Goal: Information Seeking & Learning: Find specific fact

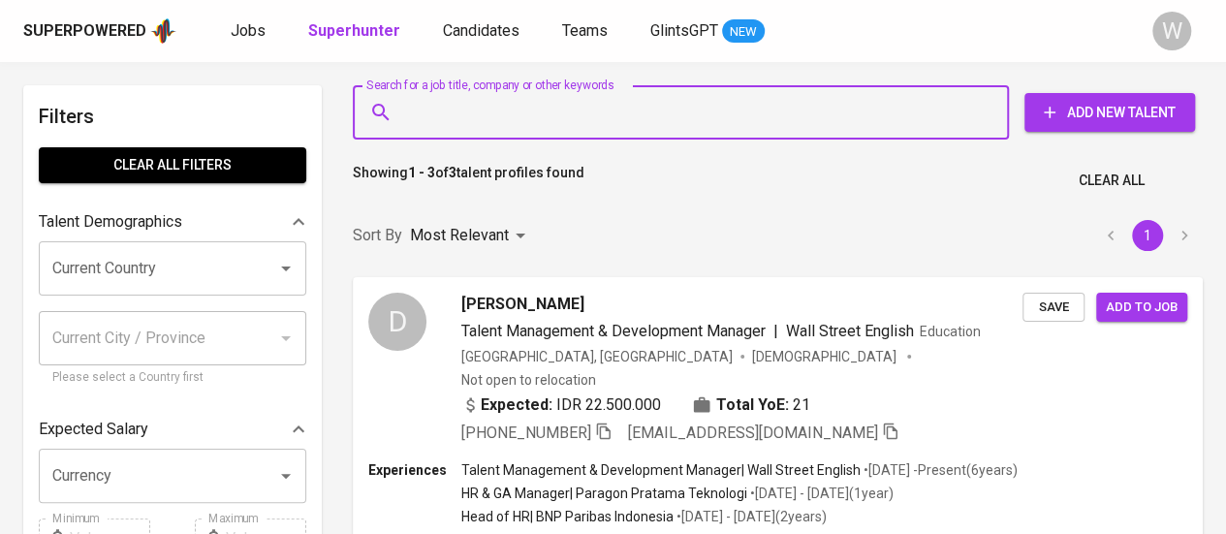
click at [669, 111] on input "Search for a job title, company or other keywords" at bounding box center [685, 112] width 571 height 37
paste input "[EMAIL_ADDRESS][DOMAIN_NAME]"
type input "[EMAIL_ADDRESS][DOMAIN_NAME]"
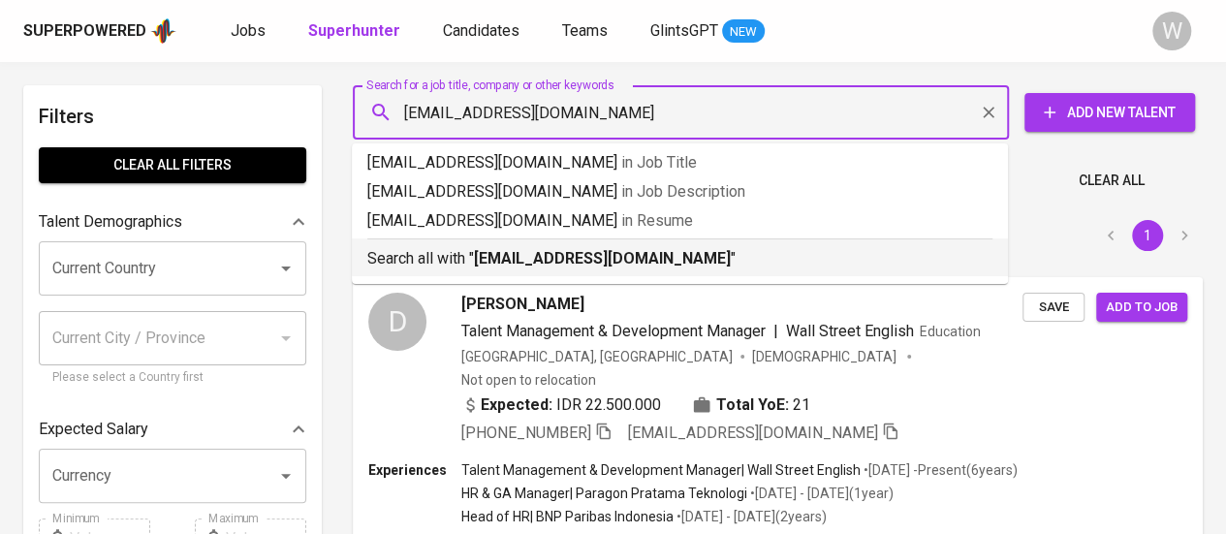
click at [651, 254] on p "Search all with " [EMAIL_ADDRESS][DOMAIN_NAME] "" at bounding box center [679, 258] width 625 height 23
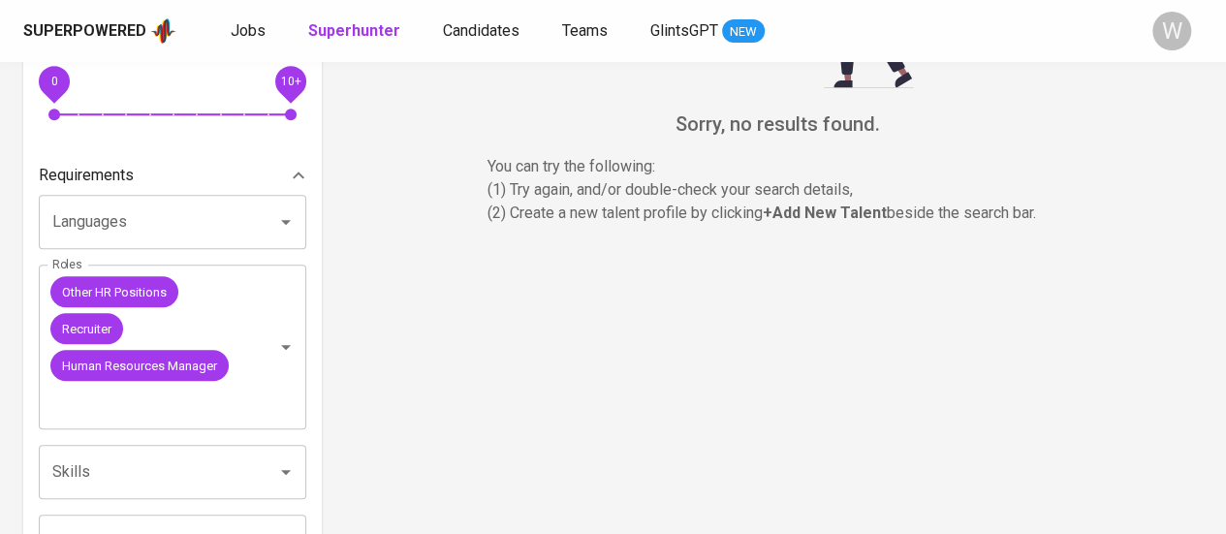
scroll to position [575, 0]
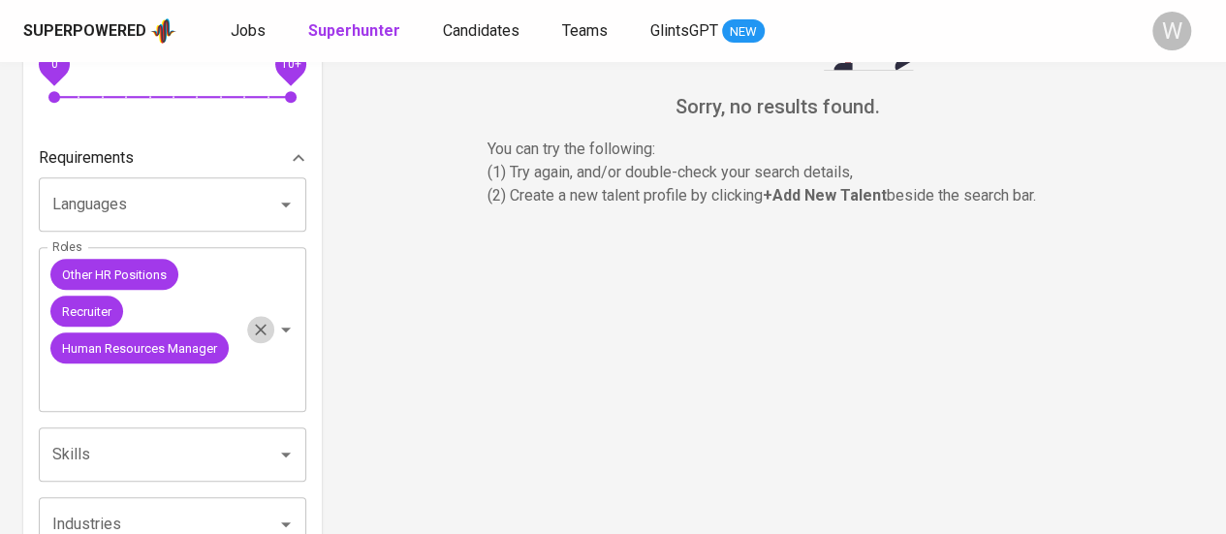
click at [269, 327] on icon "Clear" at bounding box center [260, 329] width 19 height 19
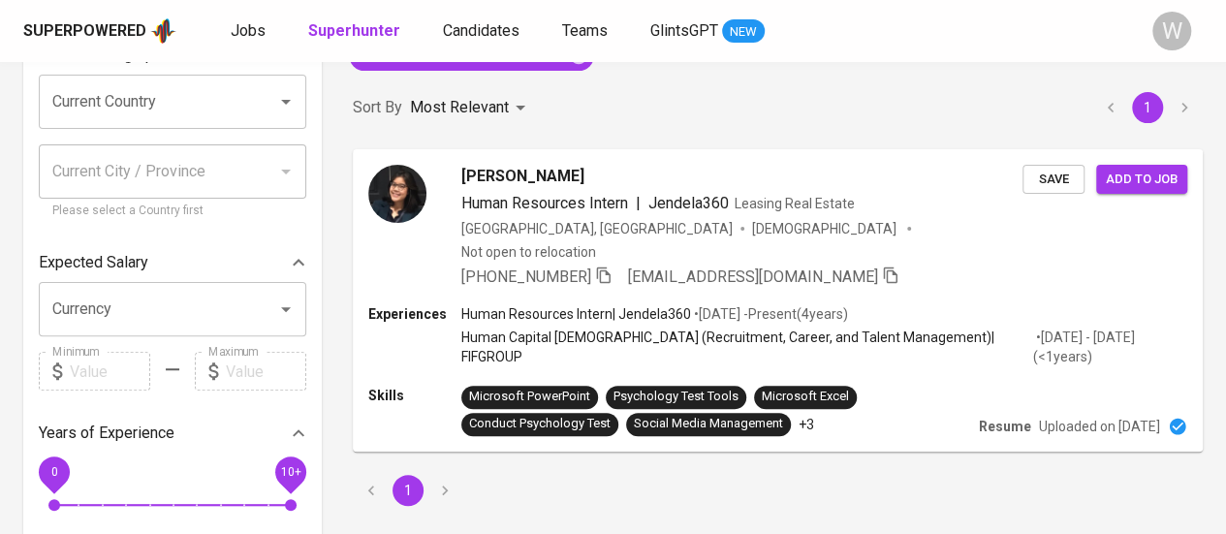
scroll to position [164, 0]
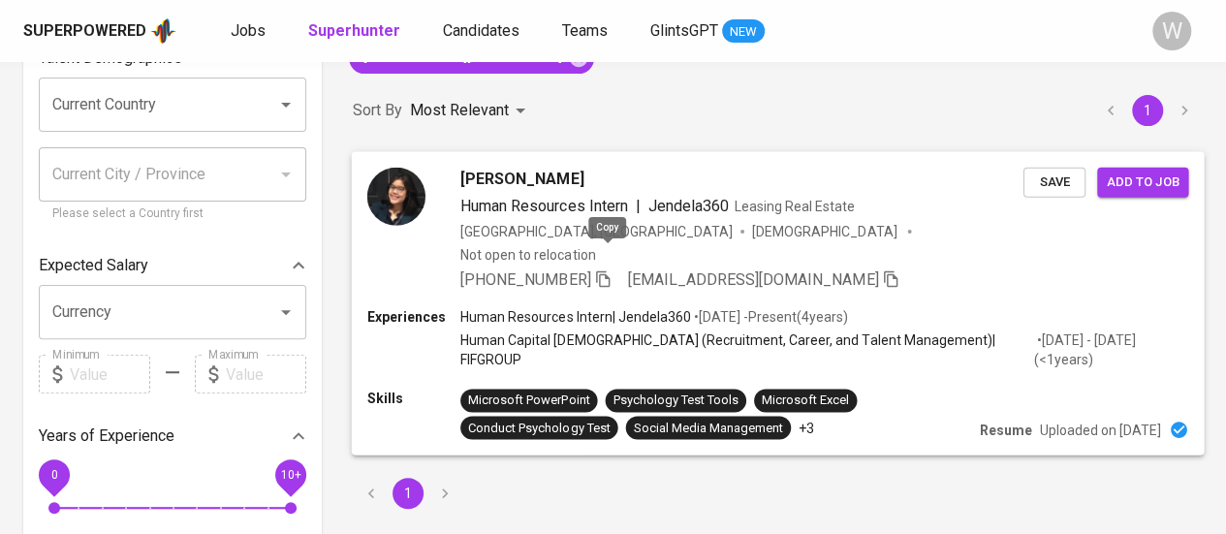
click at [611, 269] on icon "button" at bounding box center [602, 277] width 17 height 17
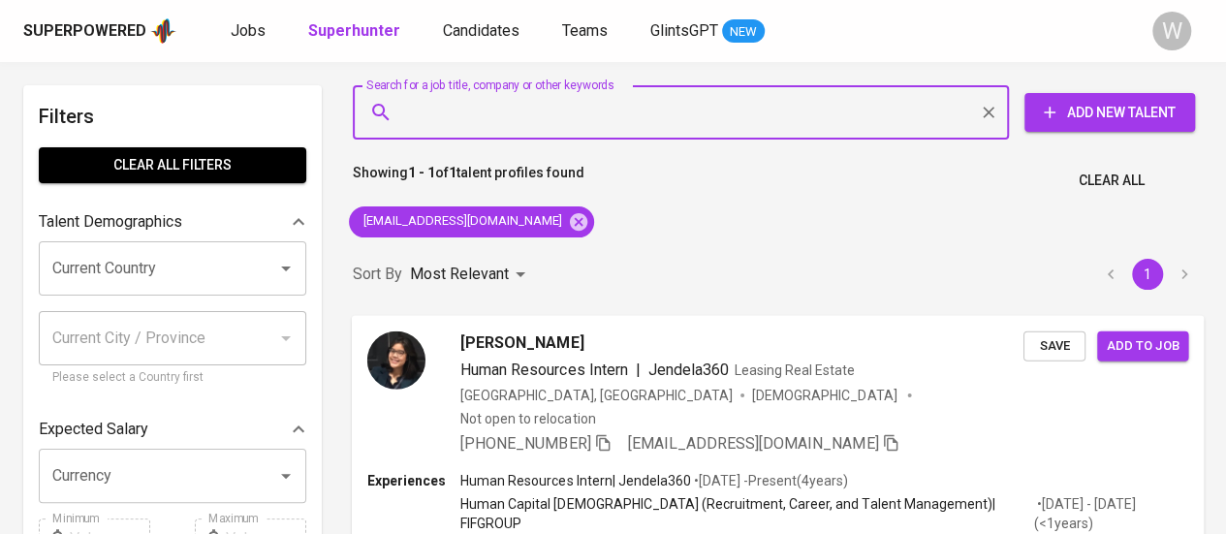
click at [620, 120] on input "Search for a job title, company or other keywords" at bounding box center [685, 112] width 571 height 37
paste input "[EMAIL_ADDRESS][DOMAIN_NAME]"
type input "[EMAIL_ADDRESS][DOMAIN_NAME]"
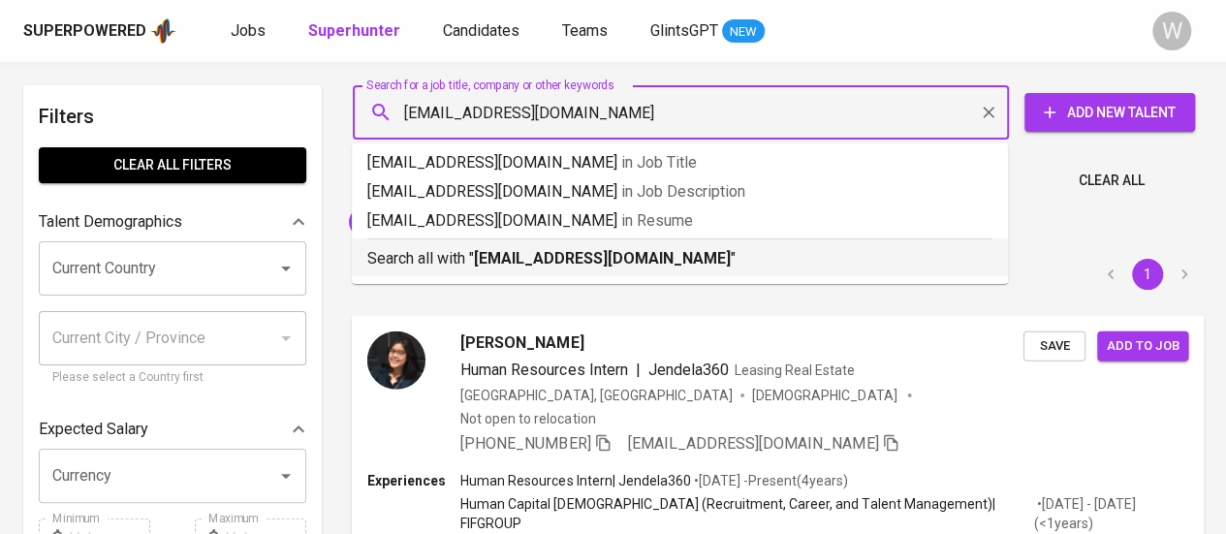
click at [603, 243] on div "Search all with " [EMAIL_ADDRESS][DOMAIN_NAME] "" at bounding box center [679, 254] width 625 height 32
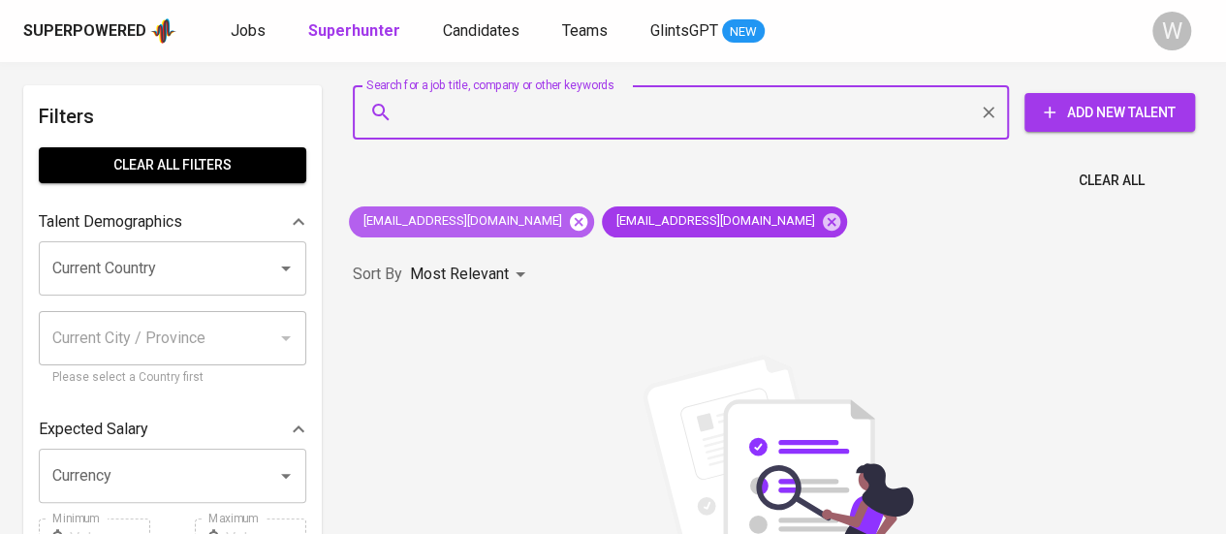
click at [570, 229] on icon at bounding box center [578, 220] width 17 height 17
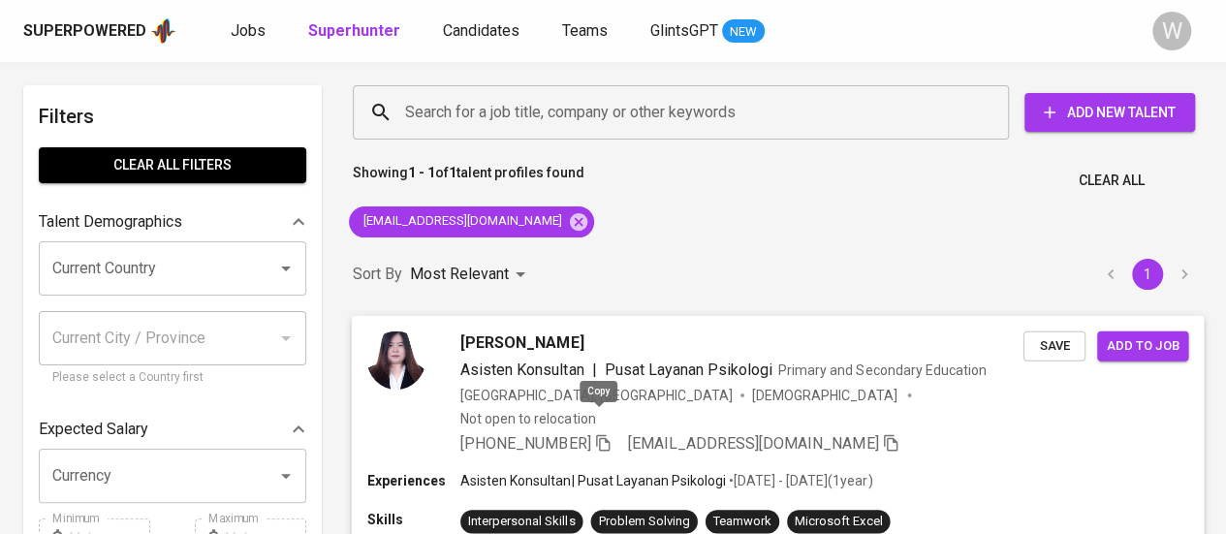
click at [597, 434] on icon "button" at bounding box center [603, 442] width 14 height 16
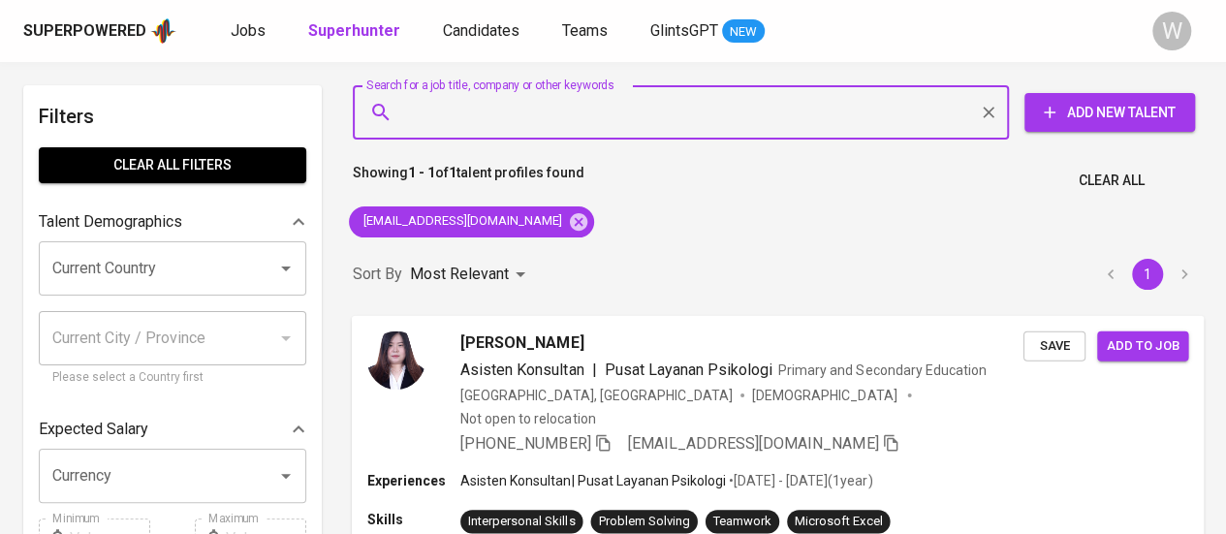
click at [671, 114] on input "Search for a job title, company or other keywords" at bounding box center [685, 112] width 571 height 37
paste input "[EMAIL_ADDRESS][DOMAIN_NAME]"
type input "[EMAIL_ADDRESS][DOMAIN_NAME]"
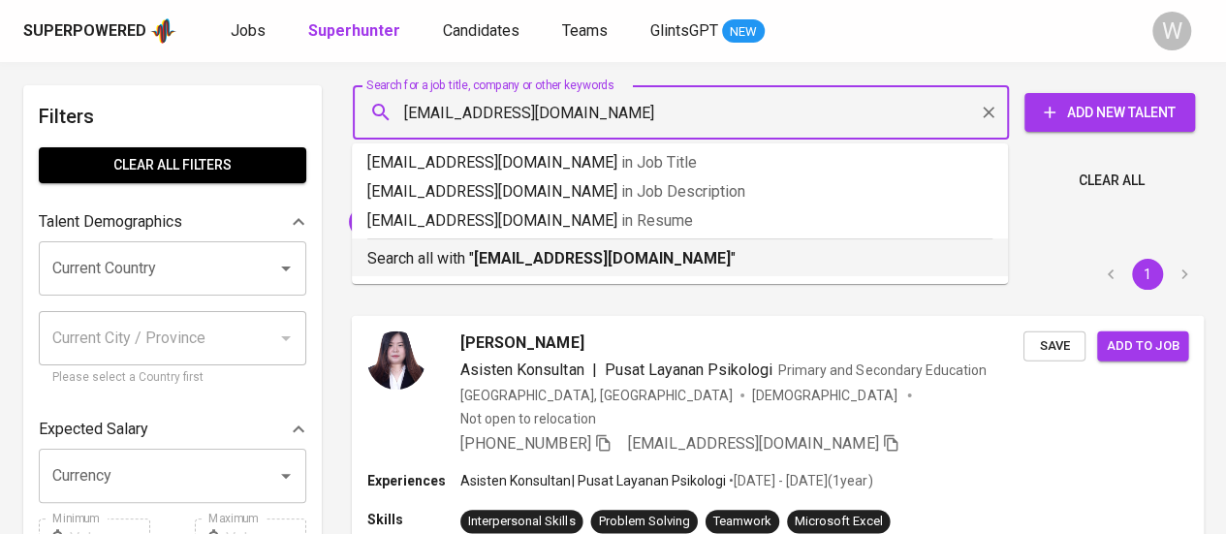
click at [645, 253] on b "[EMAIL_ADDRESS][DOMAIN_NAME]" at bounding box center [602, 258] width 257 height 18
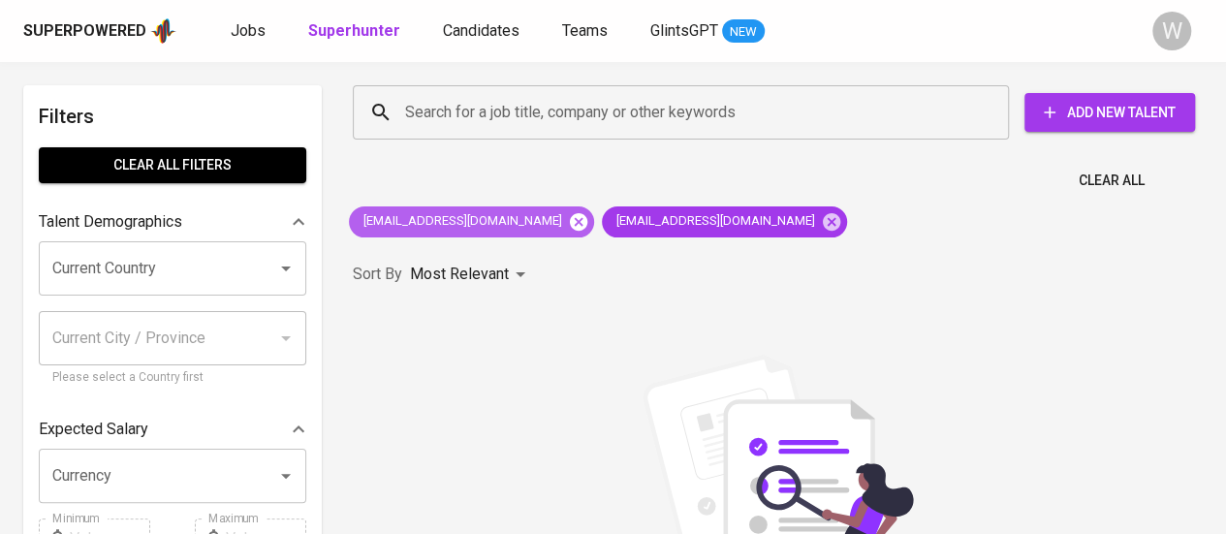
click at [568, 226] on icon at bounding box center [578, 221] width 21 height 21
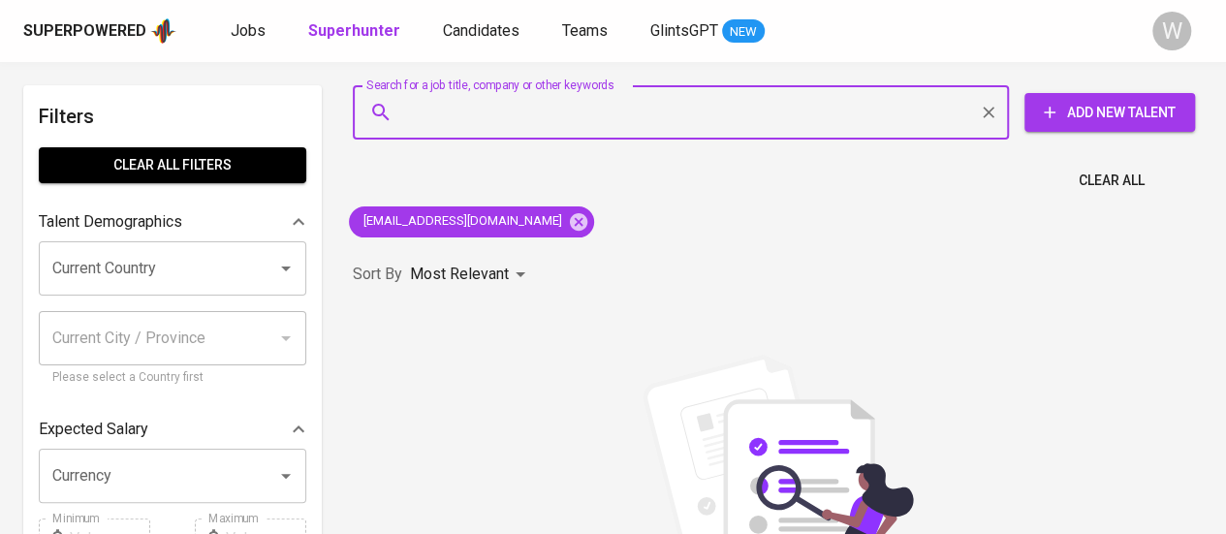
click at [539, 129] on input "Search for a job title, company or other keywords" at bounding box center [685, 112] width 571 height 37
paste input "[EMAIL_ADDRESS][DOMAIN_NAME]"
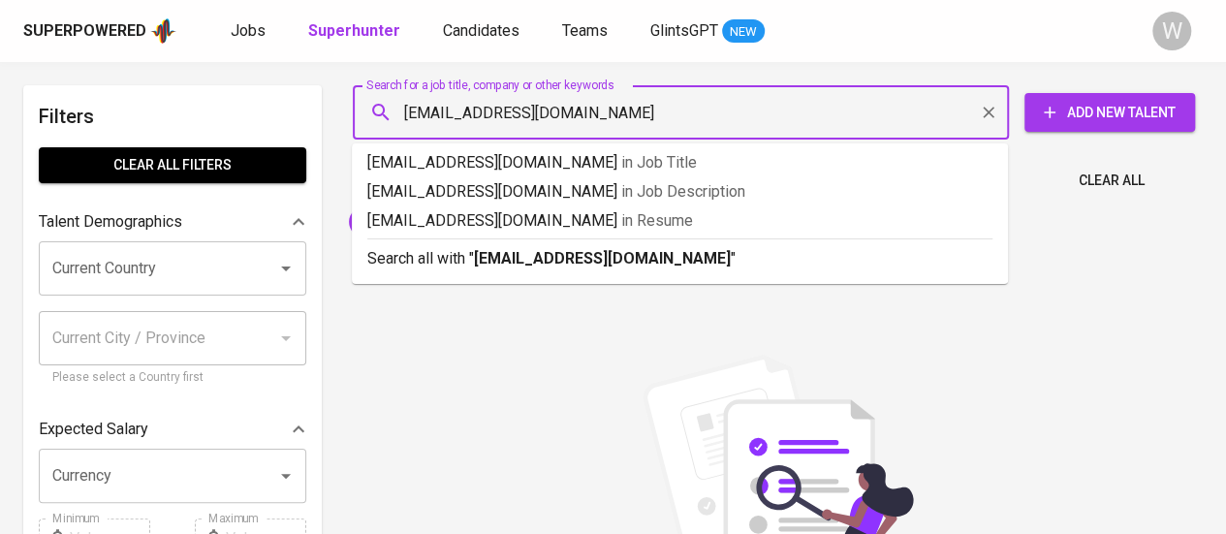
drag, startPoint x: 664, startPoint y: 101, endPoint x: 300, endPoint y: 111, distance: 363.5
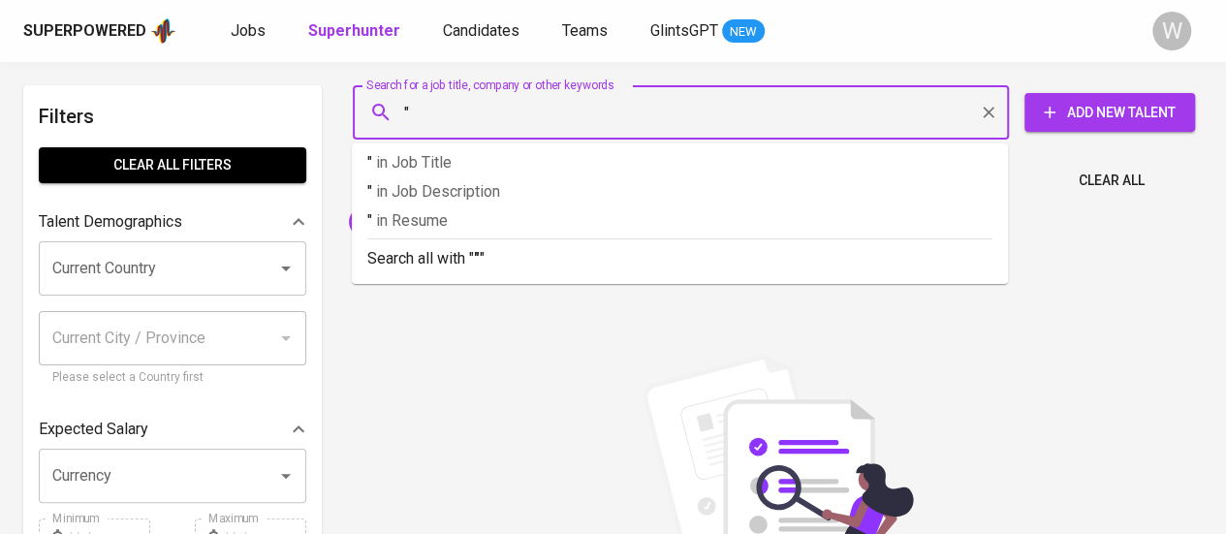
paste input "[PERSON_NAME]"
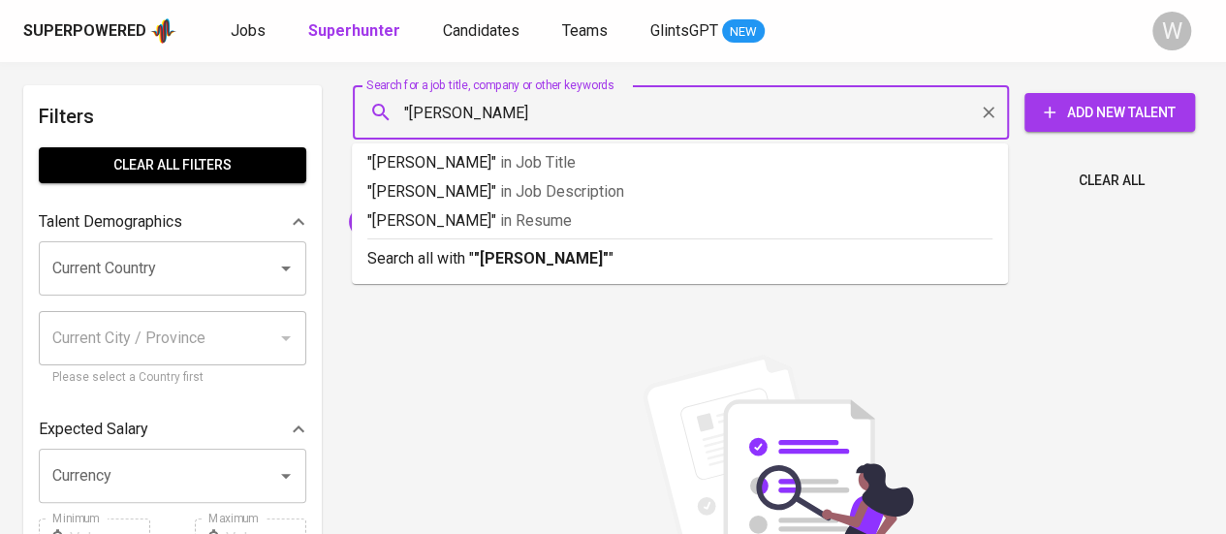
type input ""[PERSON_NAME]""
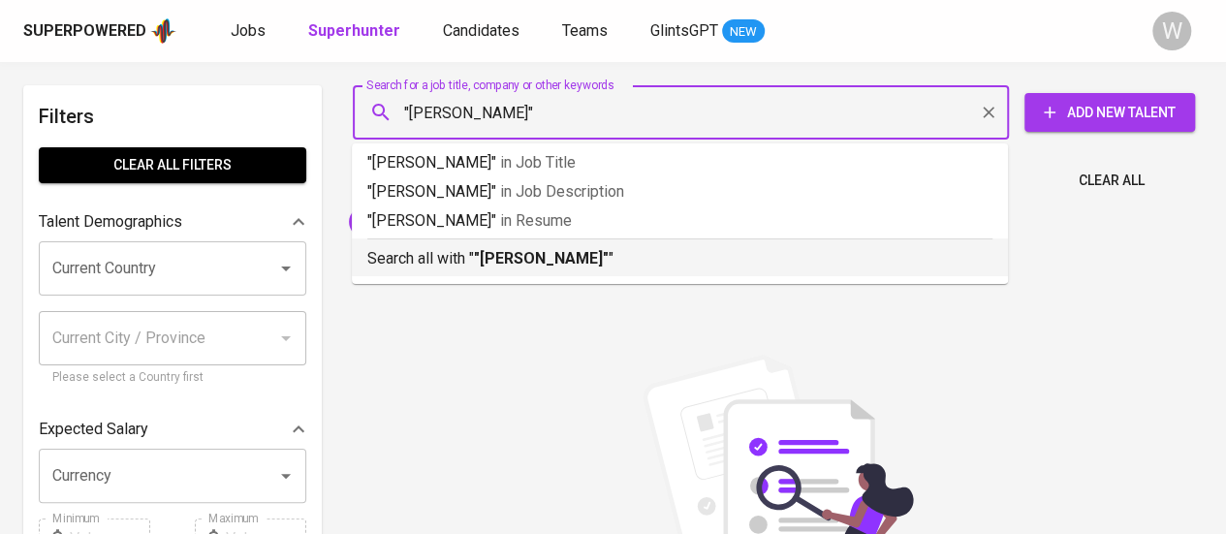
click at [540, 247] on p "Search all with " "[PERSON_NAME]" "" at bounding box center [679, 258] width 625 height 23
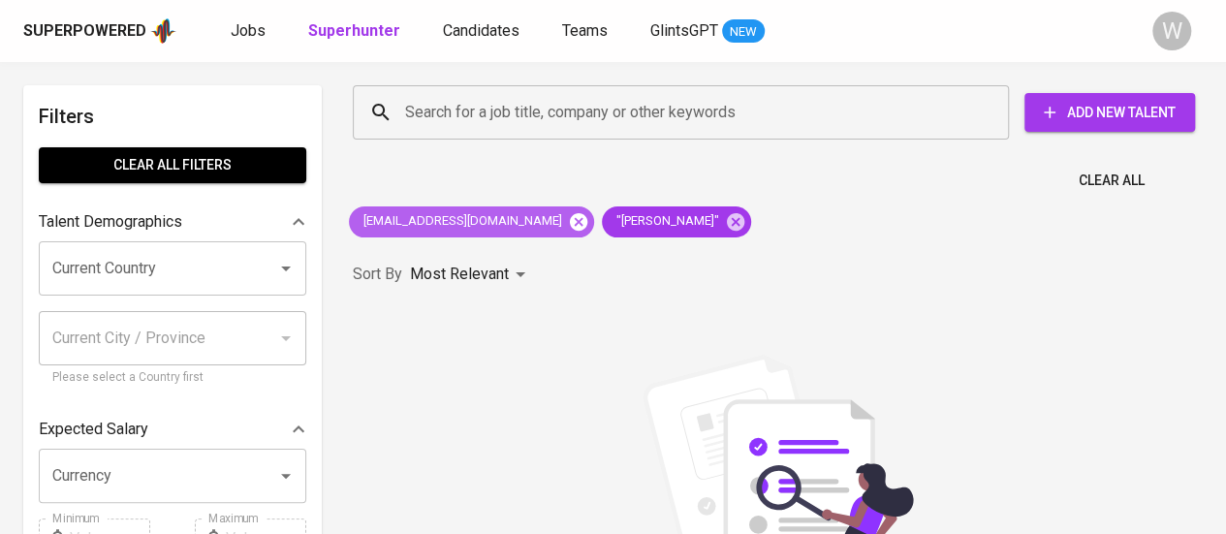
click at [570, 227] on icon at bounding box center [578, 220] width 17 height 17
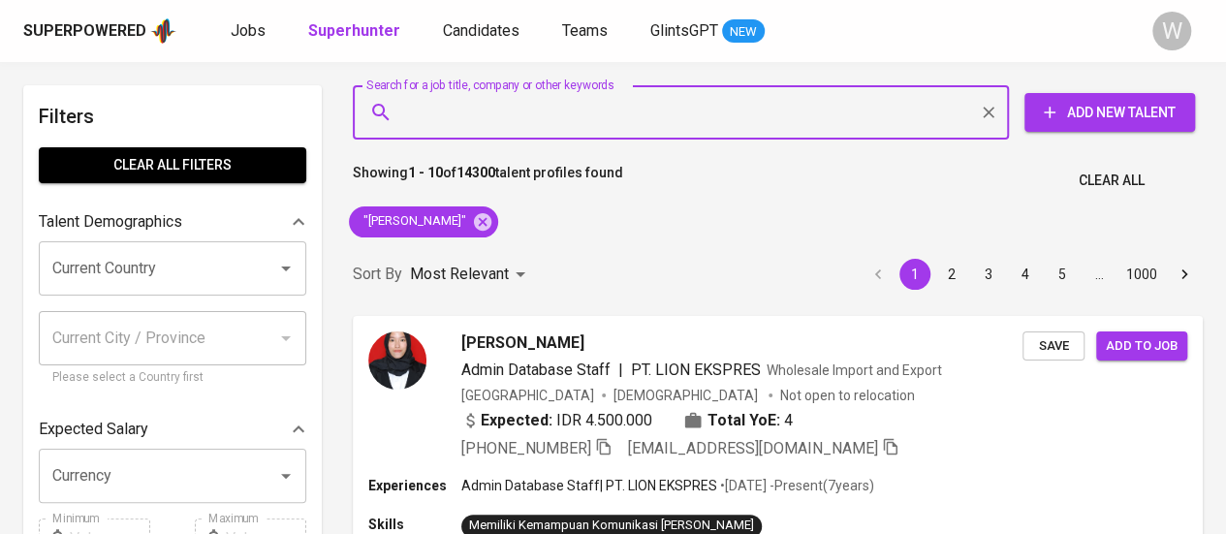
click at [688, 124] on input "Search for a job title, company or other keywords" at bounding box center [685, 112] width 571 height 37
paste input "[EMAIL_ADDRESS][DOMAIN_NAME]"
type input "[EMAIL_ADDRESS][DOMAIN_NAME]"
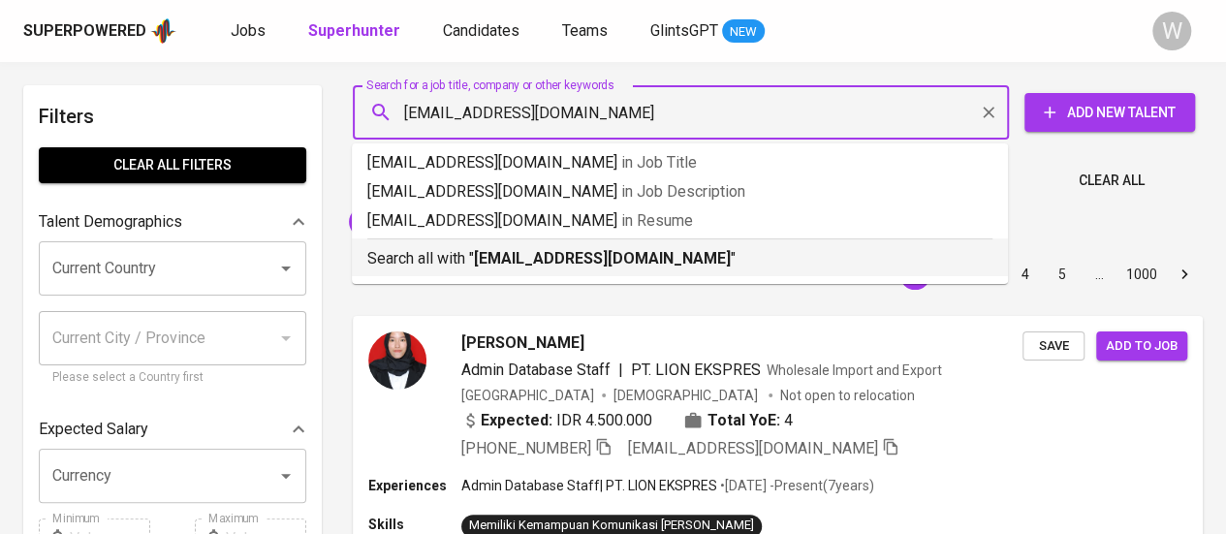
click at [643, 251] on b "[EMAIL_ADDRESS][DOMAIN_NAME]" at bounding box center [602, 258] width 257 height 18
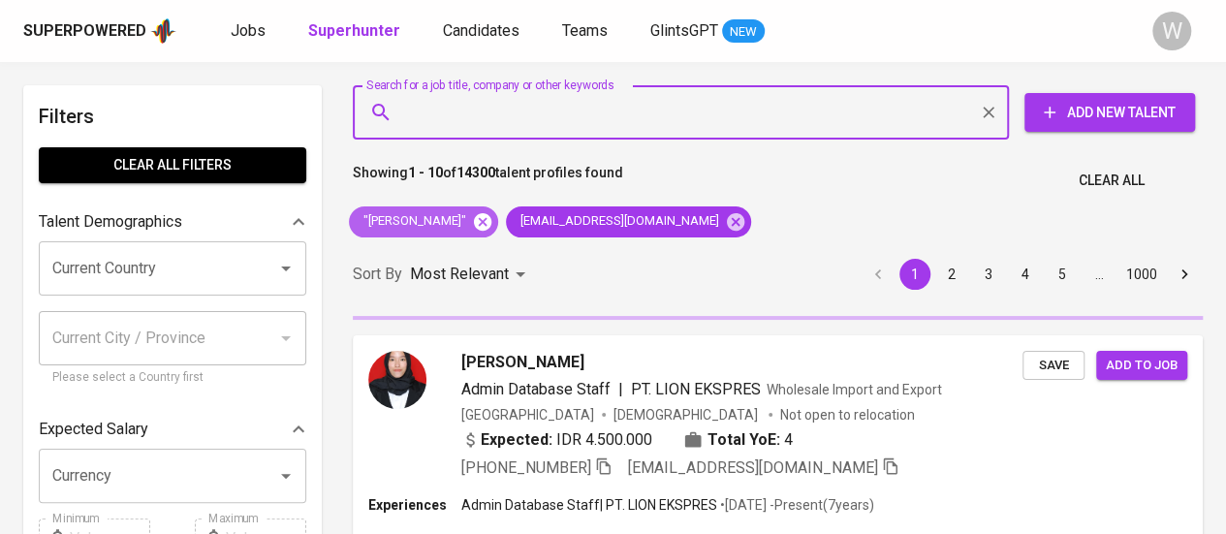
click at [474, 220] on icon at bounding box center [482, 220] width 17 height 17
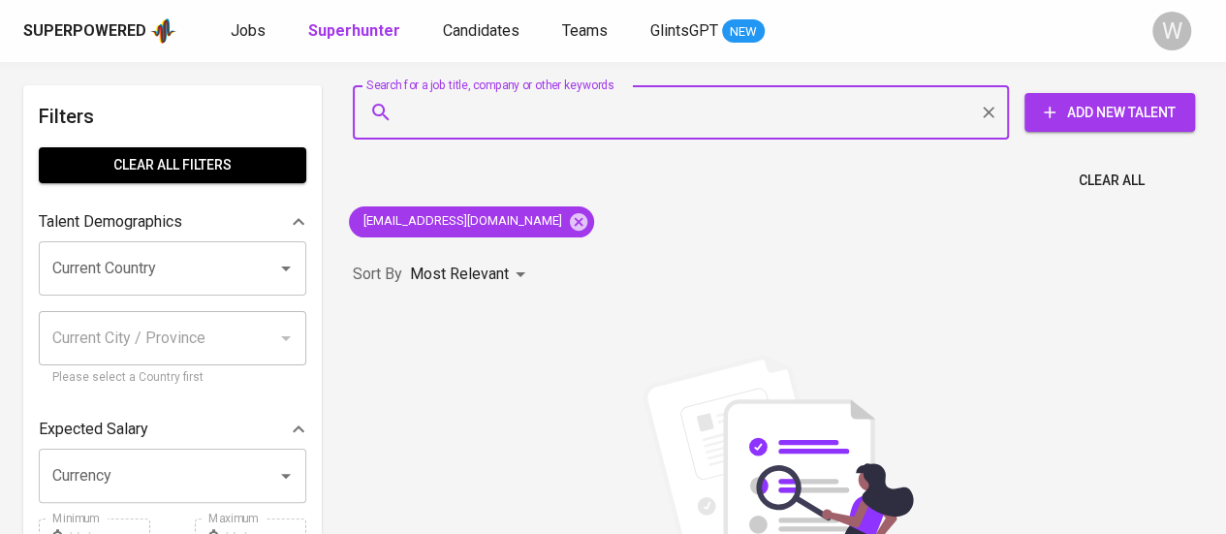
click at [667, 104] on input "Search for a job title, company or other keywords" at bounding box center [685, 112] width 571 height 37
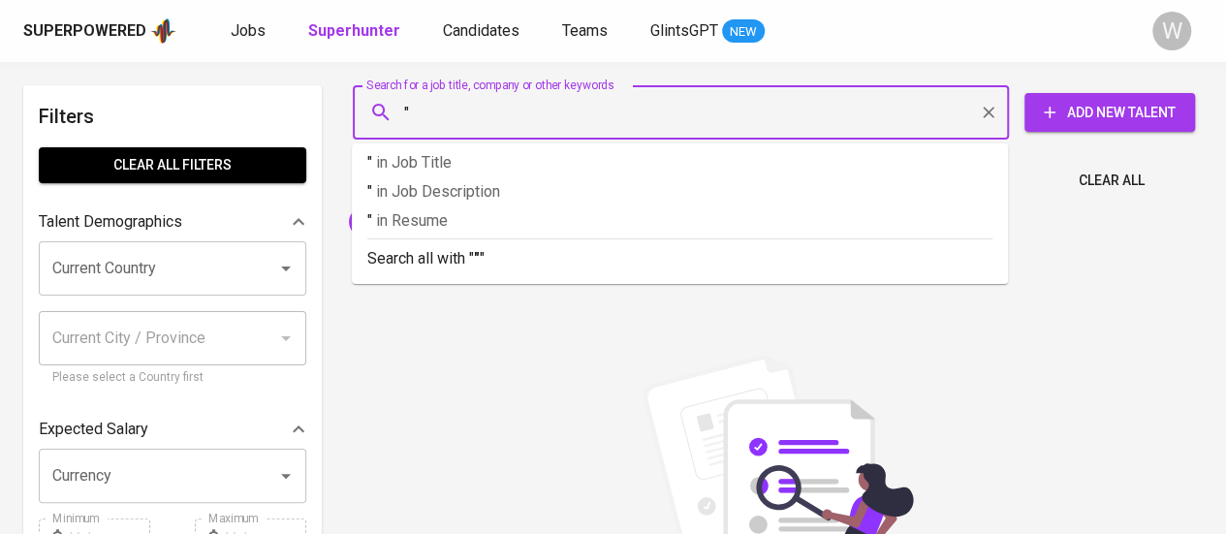
paste input "[PERSON_NAME] [PERSON_NAME]"
type input ""[PERSON_NAME] [PERSON_NAME]""
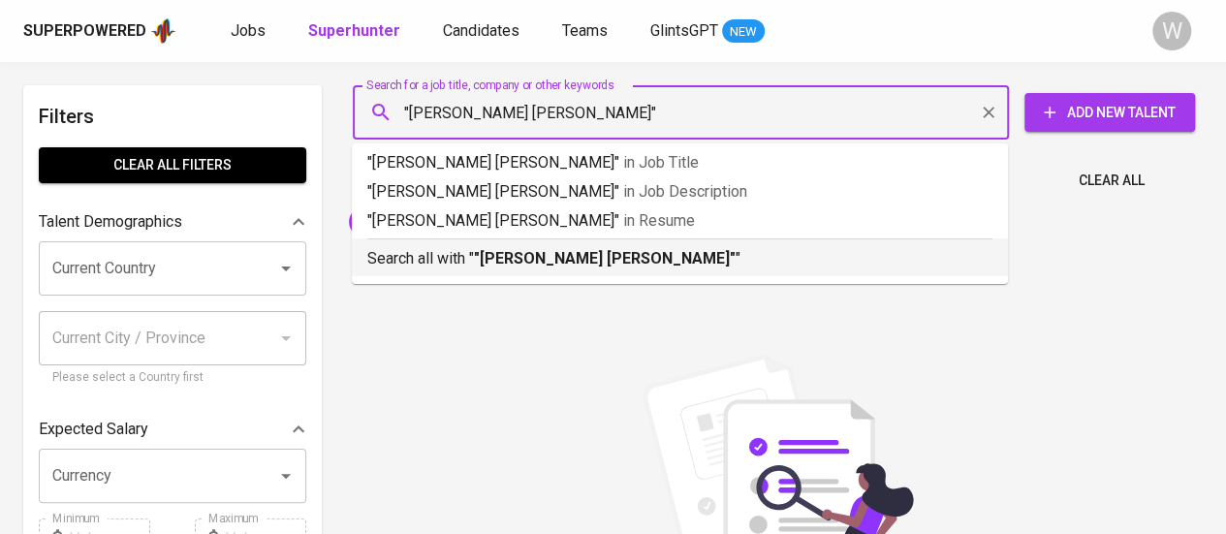
click at [643, 251] on b ""[PERSON_NAME] [PERSON_NAME]"" at bounding box center [605, 258] width 262 height 18
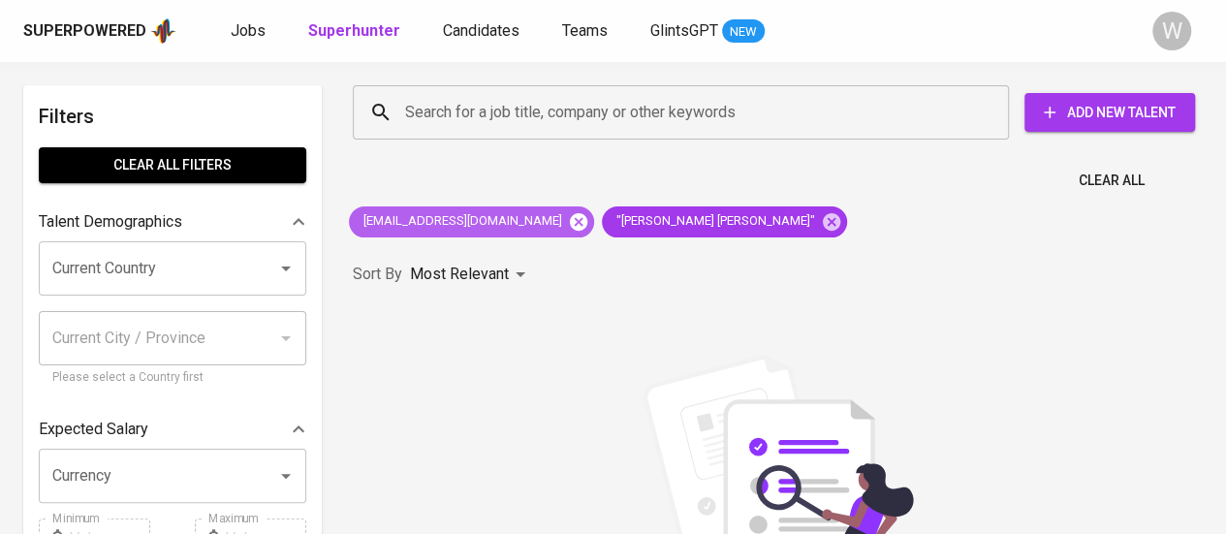
click at [570, 230] on icon at bounding box center [578, 220] width 17 height 17
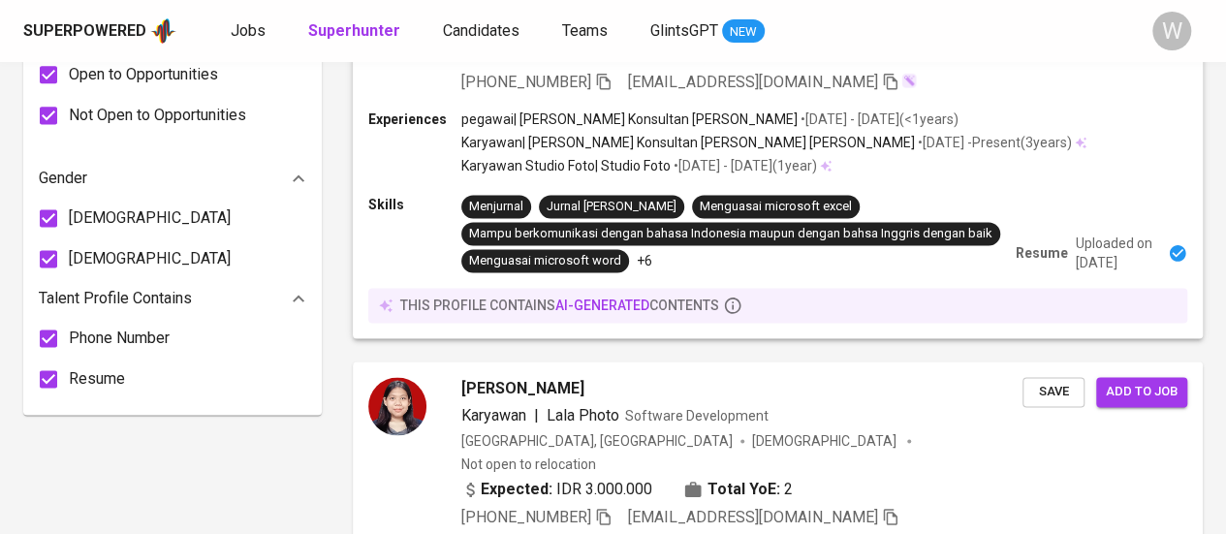
scroll to position [1269, 0]
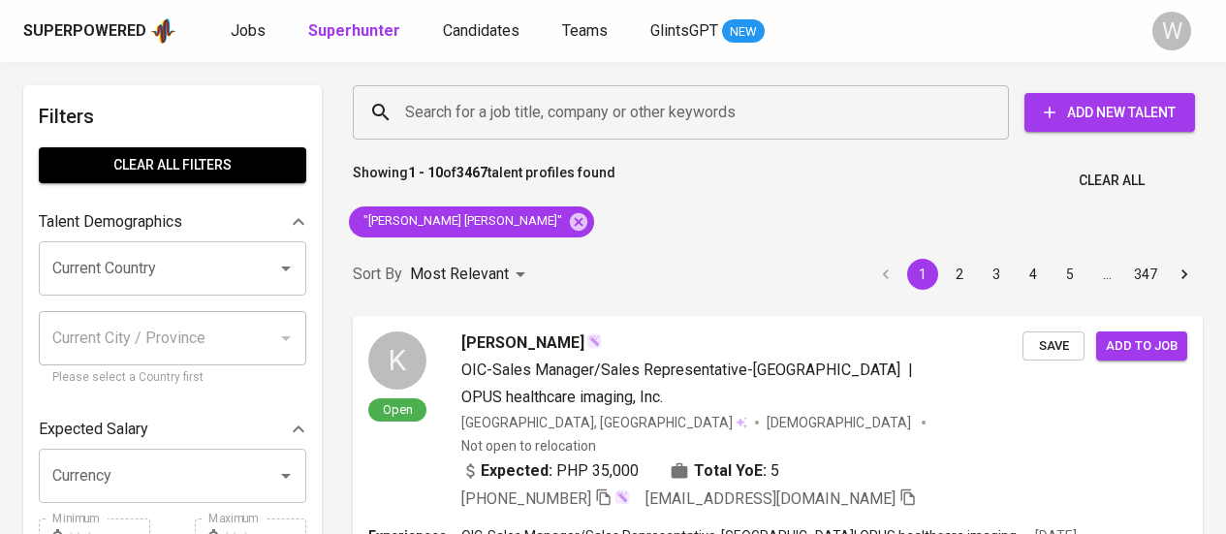
scroll to position [1269, 0]
